Goal: Task Accomplishment & Management: Use online tool/utility

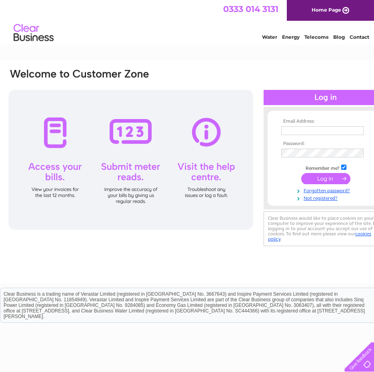
type input "[PERSON_NAME][EMAIL_ADDRESS][DOMAIN_NAME]"
click at [324, 180] on input "submit" at bounding box center [325, 178] width 49 height 11
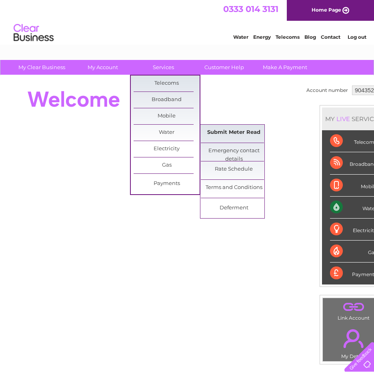
click at [231, 135] on link "Submit Meter Read" at bounding box center [234, 133] width 66 height 16
click at [237, 131] on link "Submit Meter Read" at bounding box center [234, 133] width 66 height 16
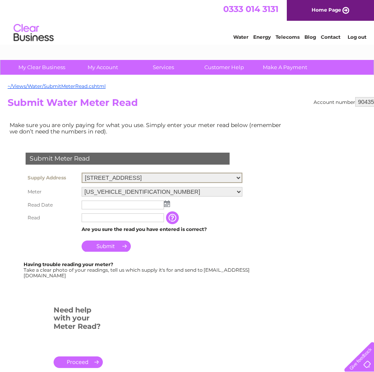
click at [239, 177] on select "41 Lothian Street, Edinburgh, Midlothian, EH1 1HB" at bounding box center [161, 178] width 161 height 10
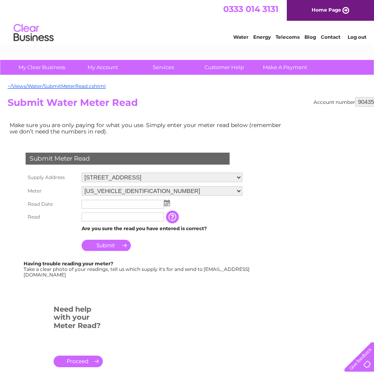
click at [367, 101] on select "904352 3025834" at bounding box center [371, 102] width 33 height 10
select select "3025834"
click at [355, 97] on select "904352 3025834" at bounding box center [371, 102] width 33 height 10
click at [167, 205] on img at bounding box center [167, 203] width 6 height 6
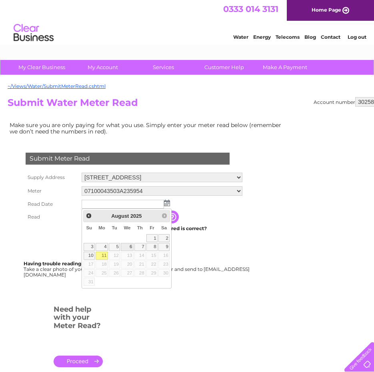
click at [126, 250] on link "6" at bounding box center [127, 247] width 13 height 8
type input "2025/08/06"
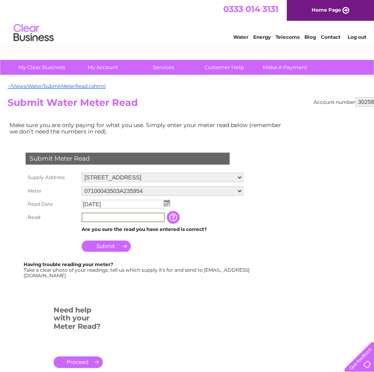
click at [135, 217] on input "text" at bounding box center [122, 218] width 83 height 10
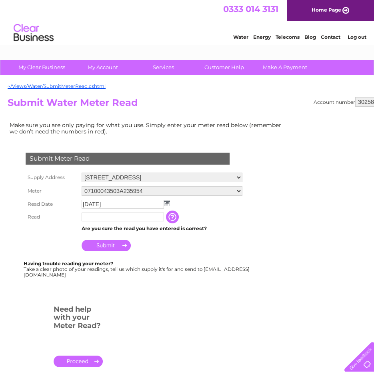
click at [178, 215] on input "button" at bounding box center [173, 217] width 14 height 13
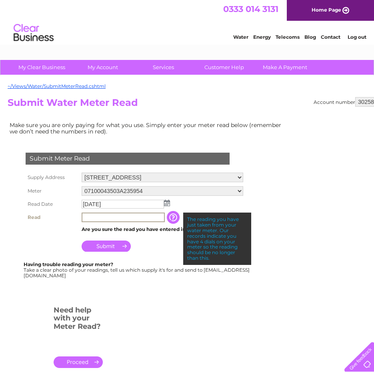
click at [118, 217] on input "text" at bounding box center [122, 218] width 83 height 10
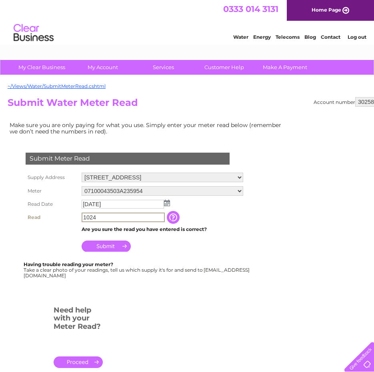
type input "1024"
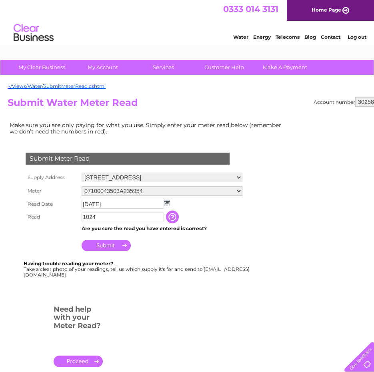
click at [112, 244] on input "Submit" at bounding box center [105, 245] width 49 height 11
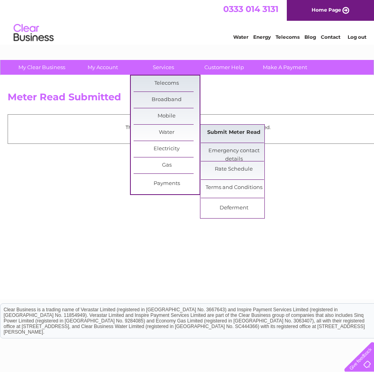
click at [223, 131] on link "Submit Meter Read" at bounding box center [234, 133] width 66 height 16
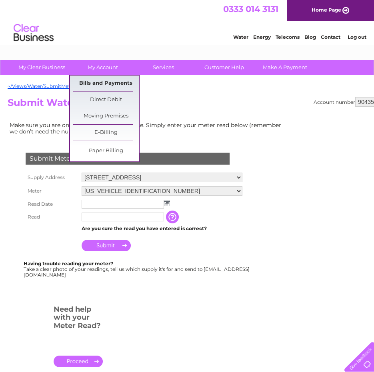
click at [99, 83] on link "Bills and Payments" at bounding box center [106, 84] width 66 height 16
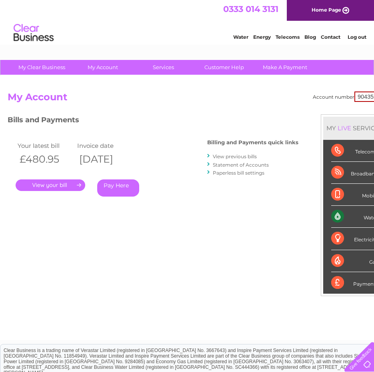
click at [247, 157] on link "View previous bills" at bounding box center [235, 156] width 44 height 6
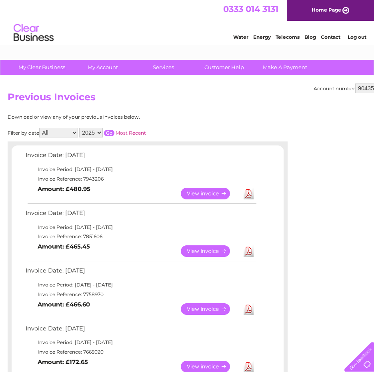
click at [360, 90] on select "904352 3025834" at bounding box center [371, 88] width 33 height 10
select select "3025834"
click at [355, 83] on select "904352 3025834" at bounding box center [371, 88] width 33 height 10
click at [202, 195] on link "View" at bounding box center [210, 194] width 59 height 12
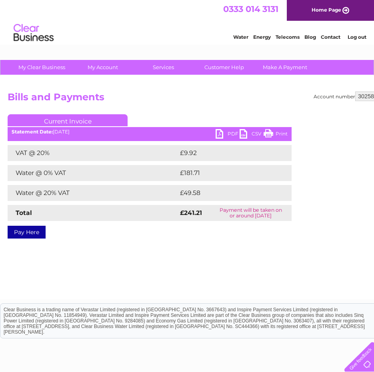
click at [227, 133] on link "PDF" at bounding box center [227, 135] width 24 height 12
